Goal: Find specific page/section: Find specific page/section

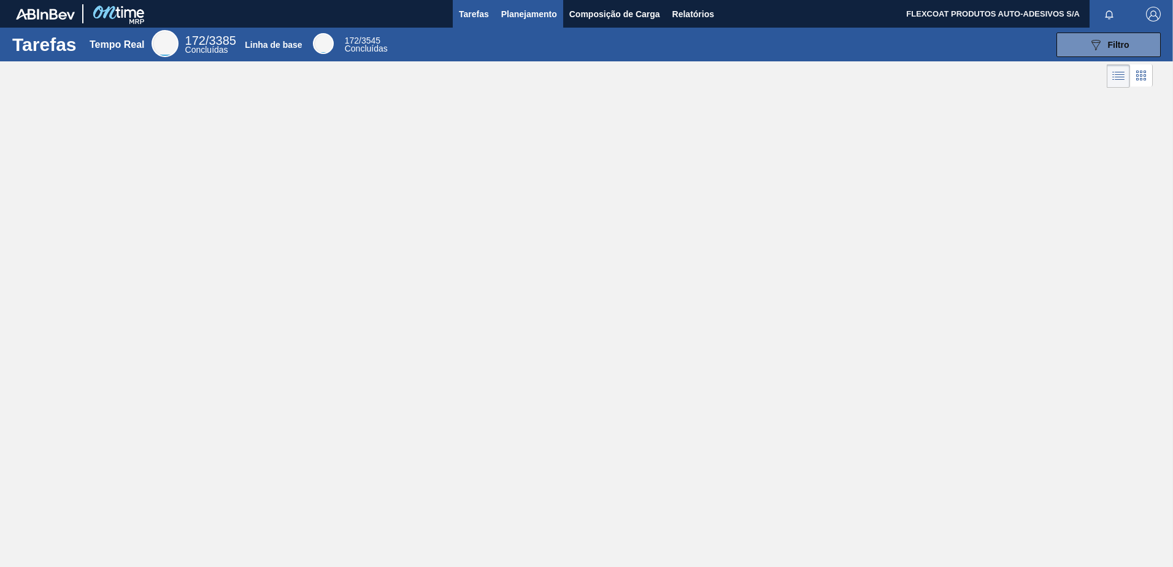
click at [507, 15] on span "Planejamento" at bounding box center [529, 14] width 56 height 15
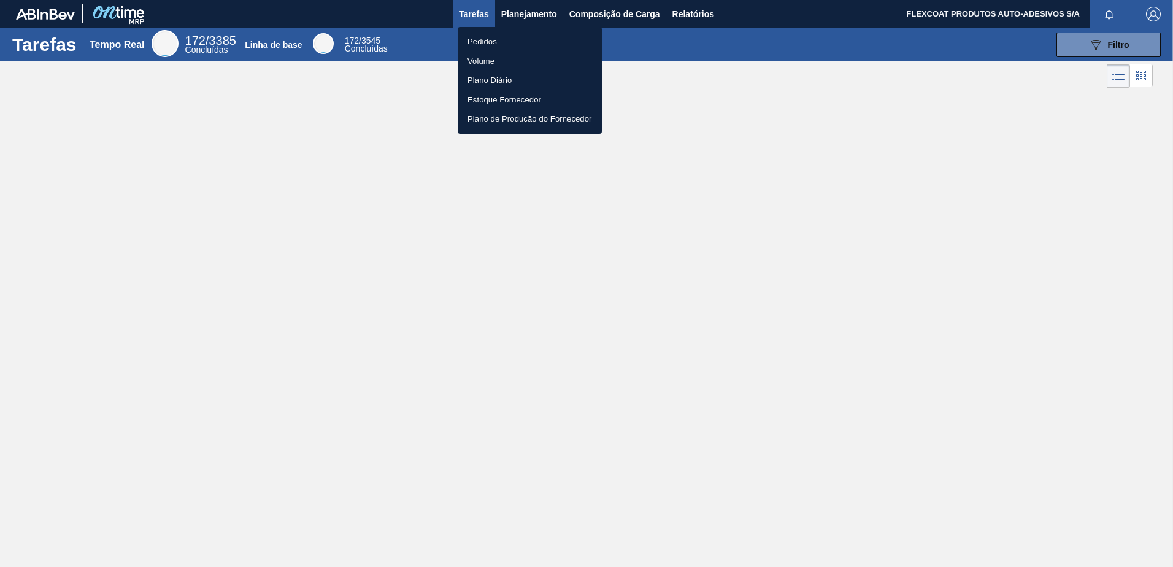
click at [470, 39] on li "Pedidos" at bounding box center [529, 42] width 144 height 20
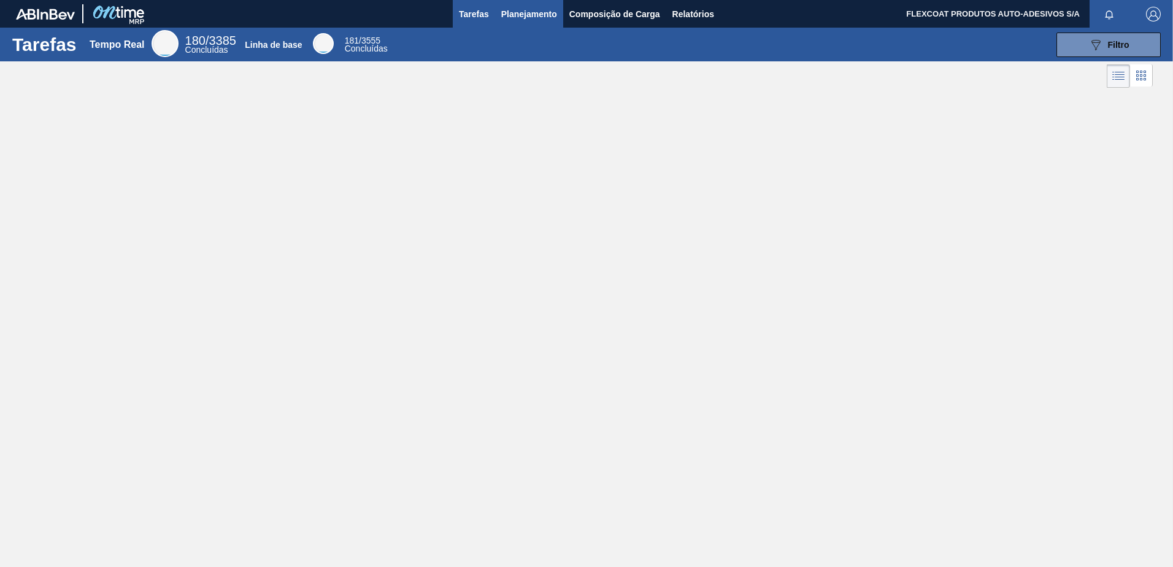
click at [513, 17] on span "Planejamento" at bounding box center [529, 14] width 56 height 15
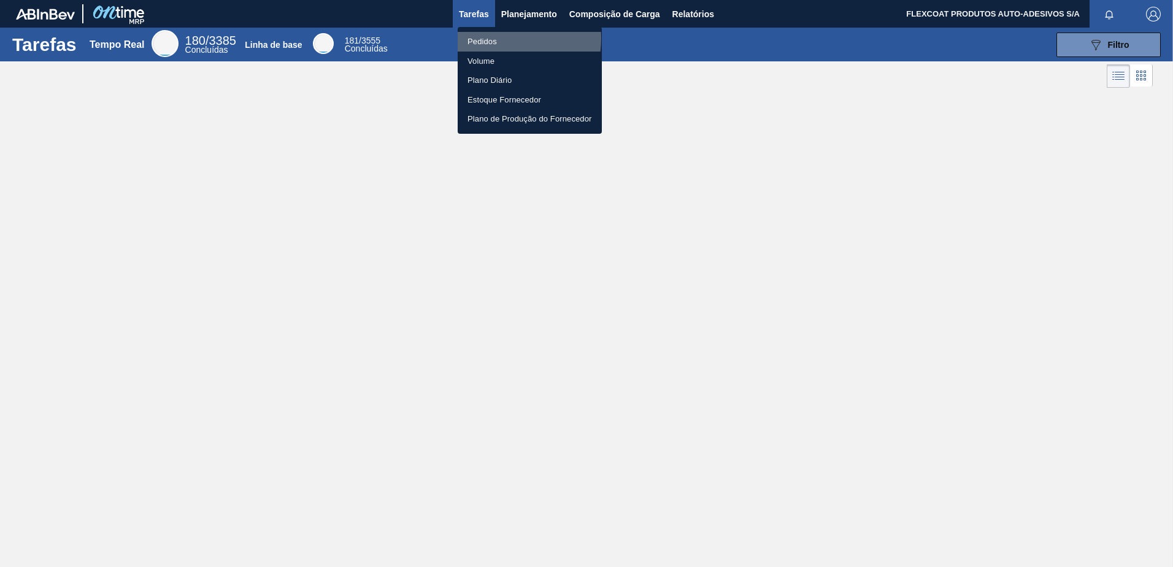
click at [486, 39] on li "Pedidos" at bounding box center [529, 42] width 144 height 20
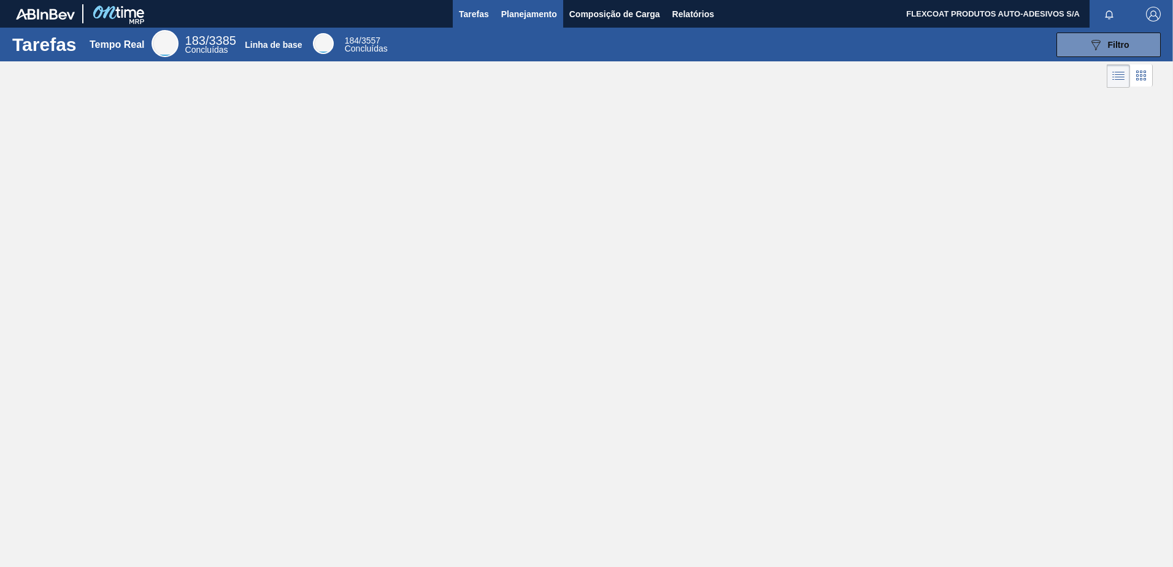
click at [520, 9] on span "Planejamento" at bounding box center [529, 14] width 56 height 15
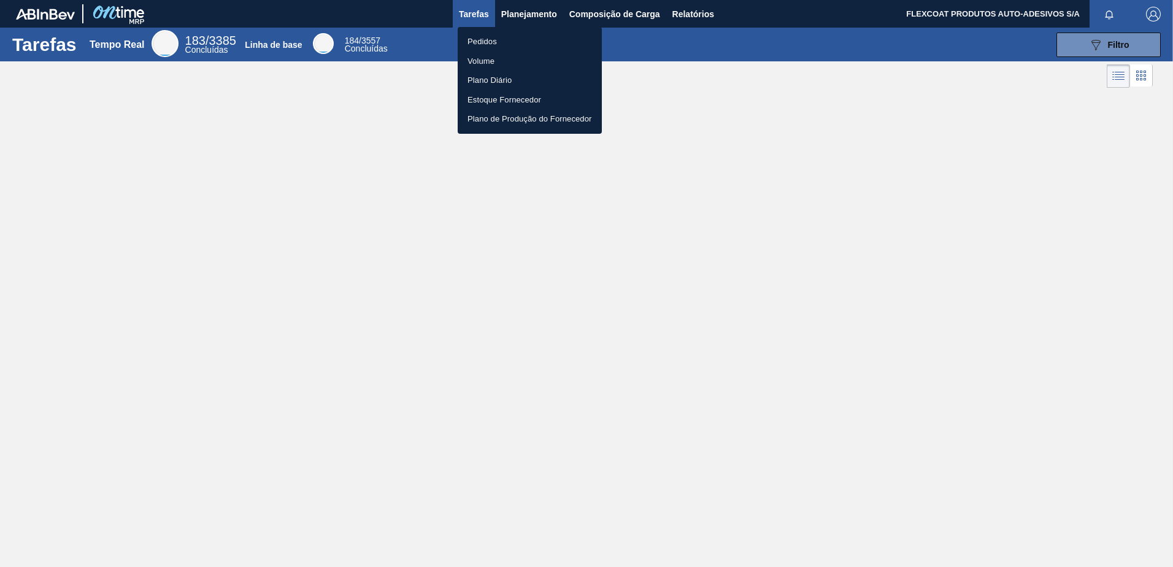
click at [488, 41] on li "Pedidos" at bounding box center [529, 42] width 144 height 20
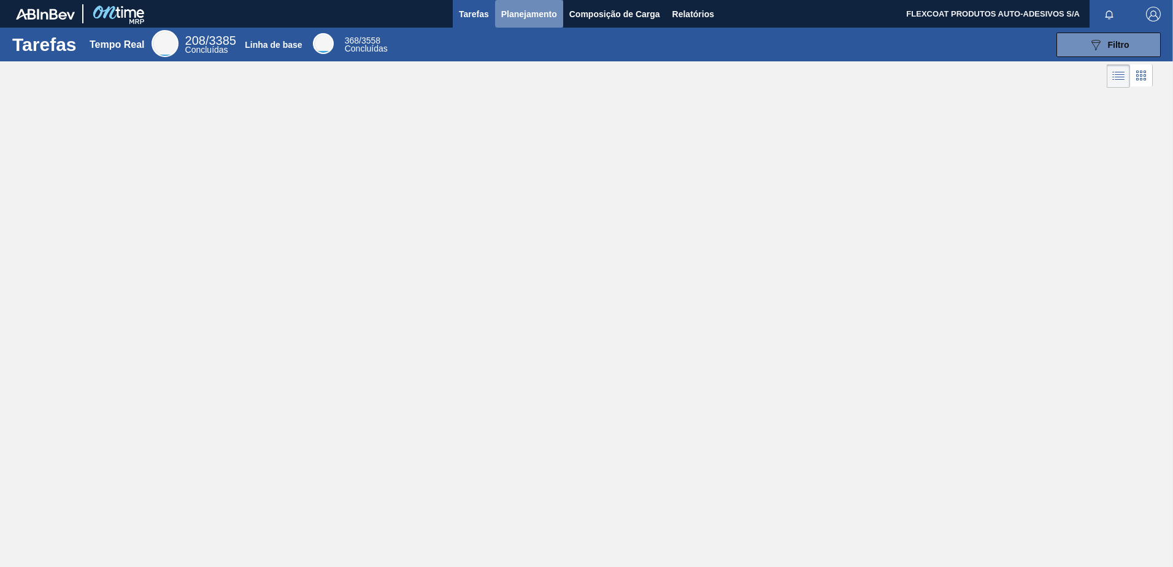
click at [516, 17] on span "Planejamento" at bounding box center [529, 14] width 56 height 15
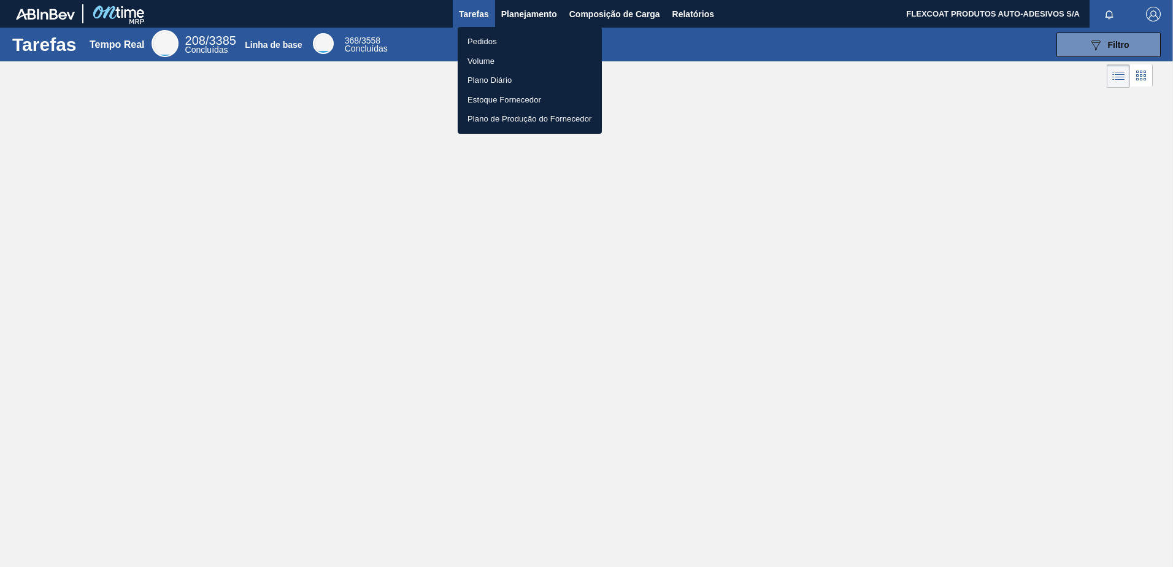
click at [488, 39] on li "Pedidos" at bounding box center [529, 42] width 144 height 20
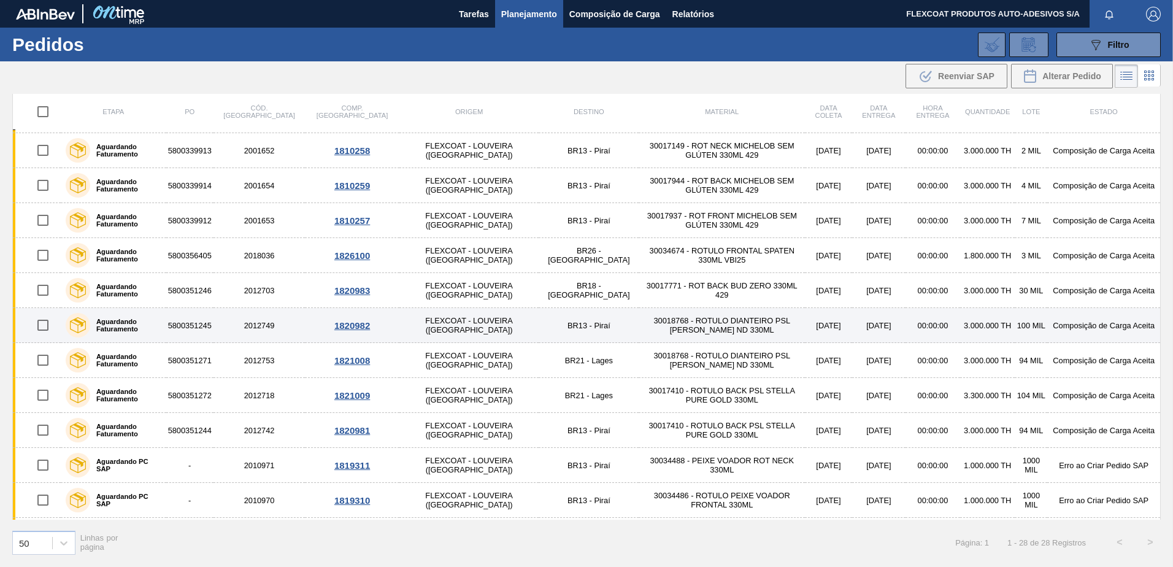
scroll to position [222, 0]
